Goal: Find specific page/section: Find specific page/section

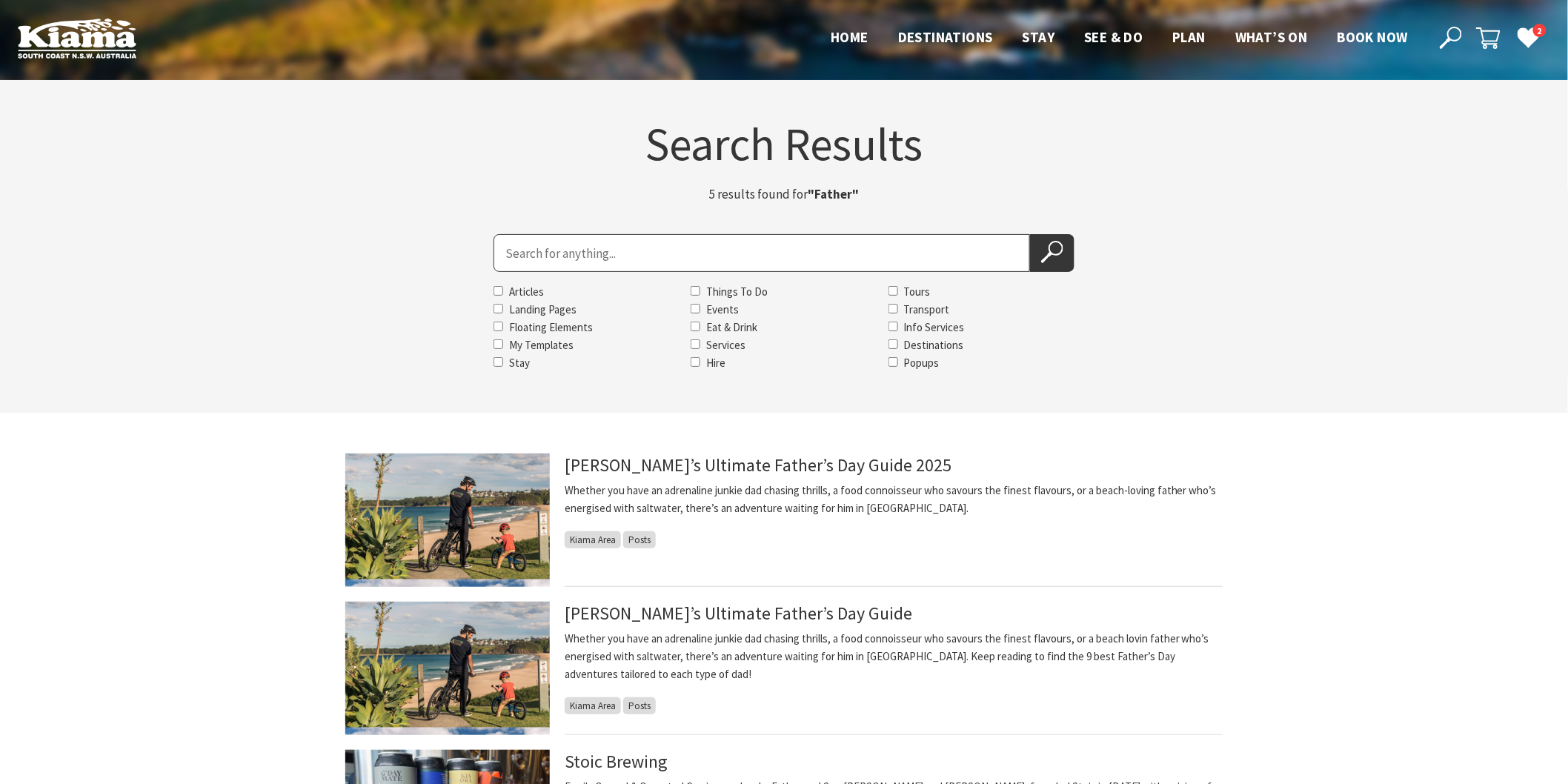
click at [542, 239] on input "Search for" at bounding box center [762, 253] width 537 height 38
type input "Cin cin wine bar"
click at [1030, 234] on button "Search Now" at bounding box center [1053, 253] width 45 height 38
click at [1045, 252] on icon at bounding box center [1052, 252] width 22 height 22
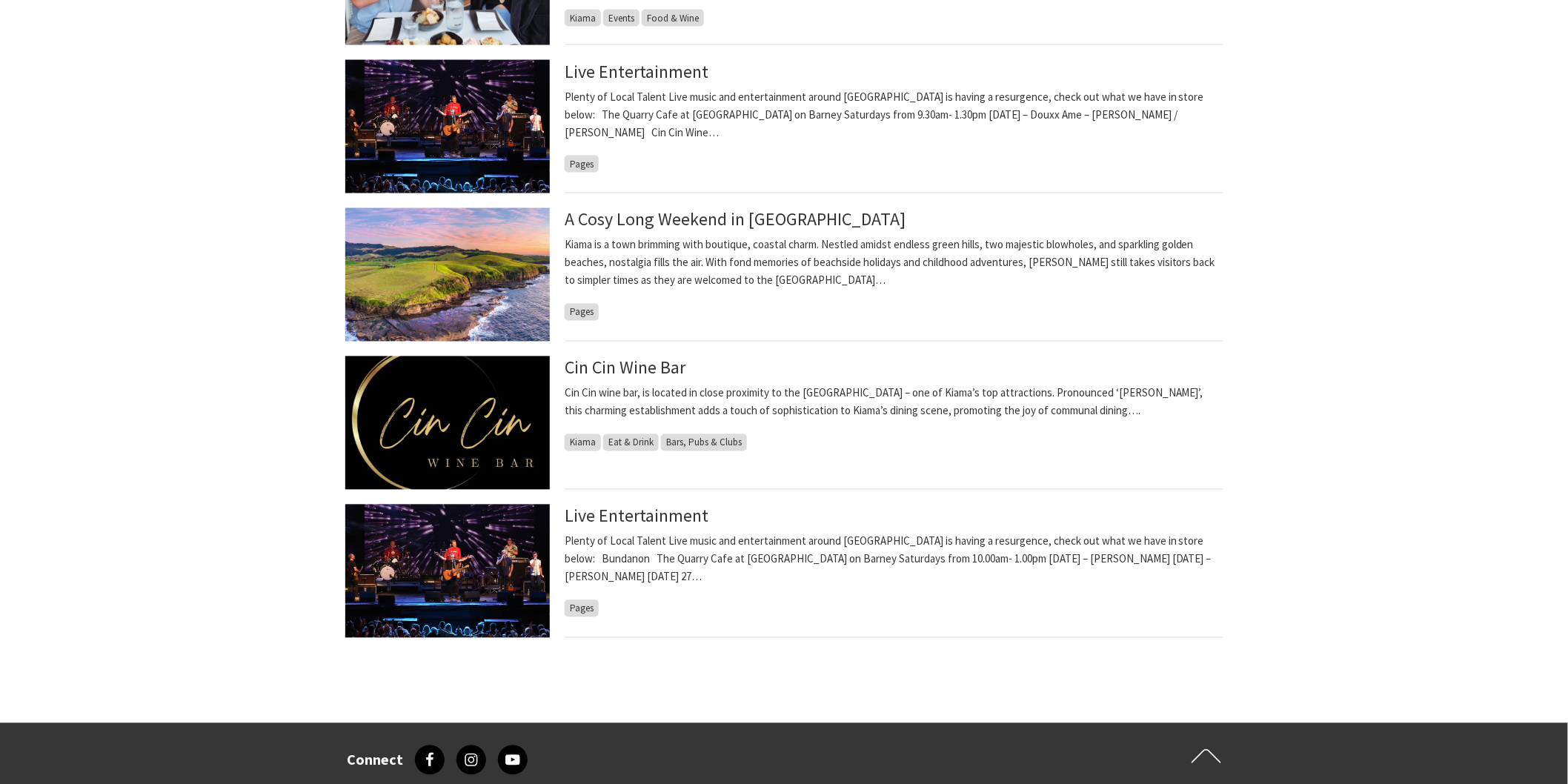
scroll to position [987, 0]
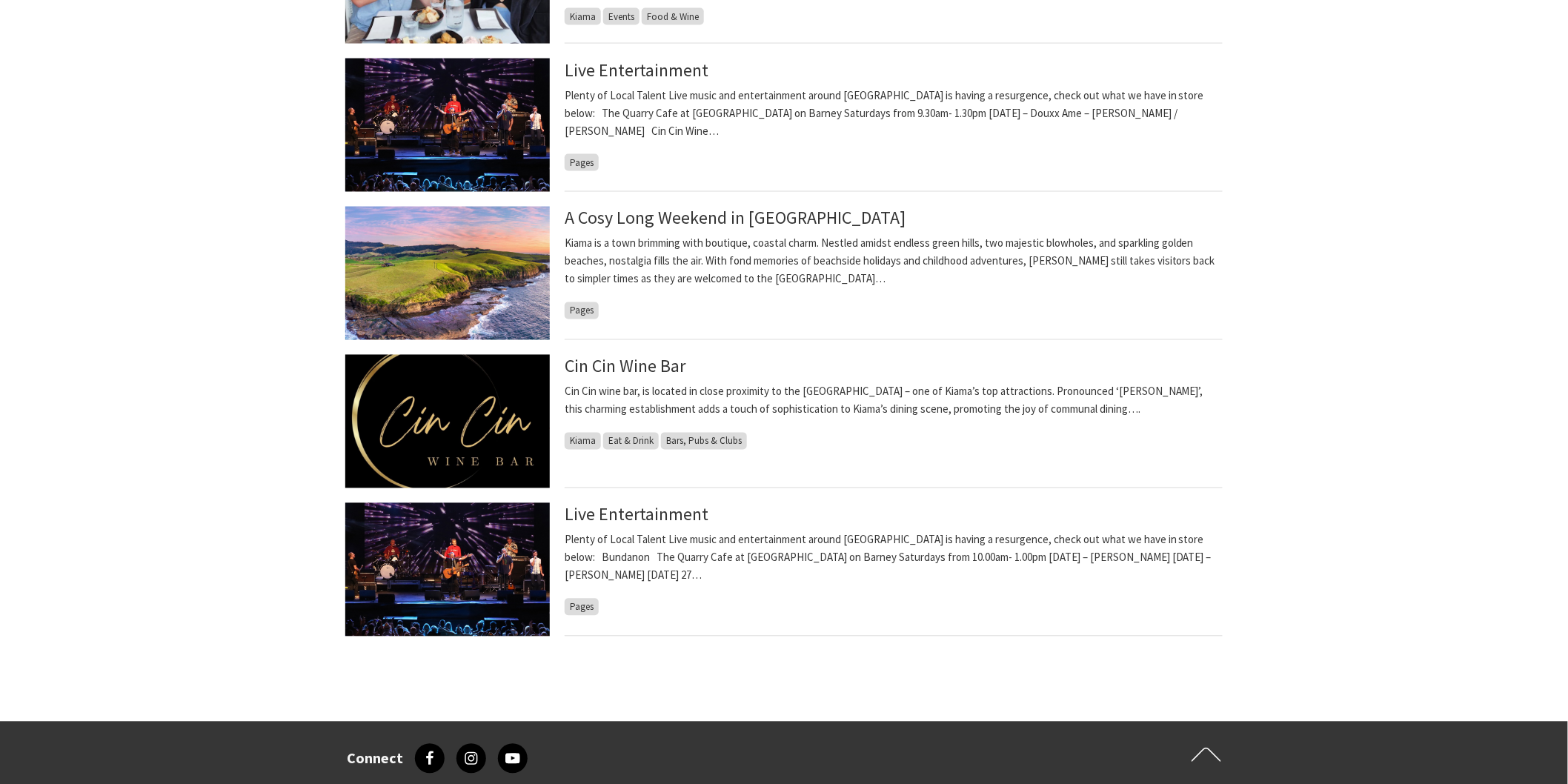
click at [675, 355] on h4 "Cin Cin Wine Bar" at bounding box center [894, 365] width 658 height 20
click at [676, 361] on link "Cin Cin Wine Bar" at bounding box center [625, 367] width 121 height 23
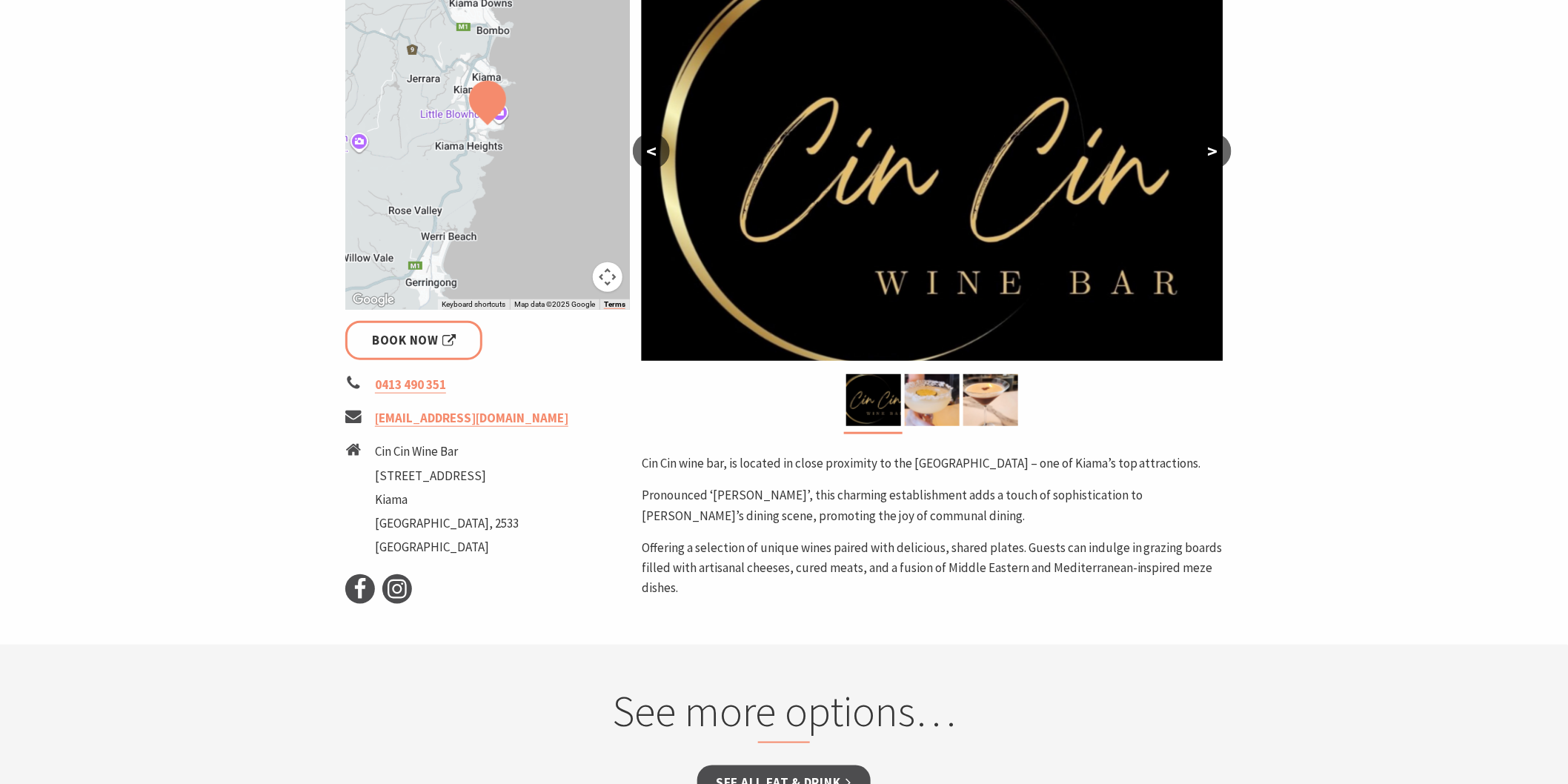
scroll to position [329, 0]
